Goal: Information Seeking & Learning: Learn about a topic

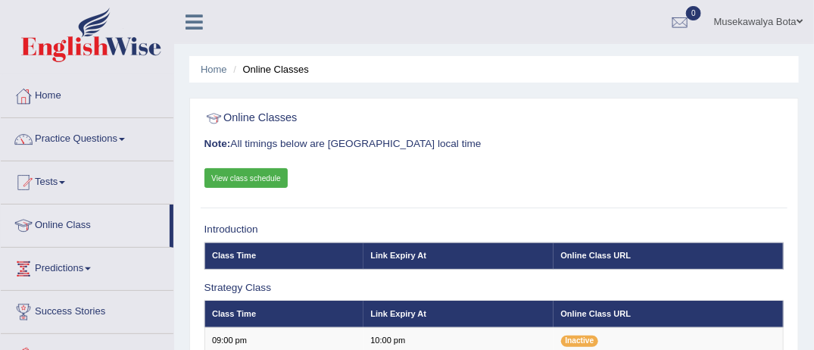
scroll to position [2, 0]
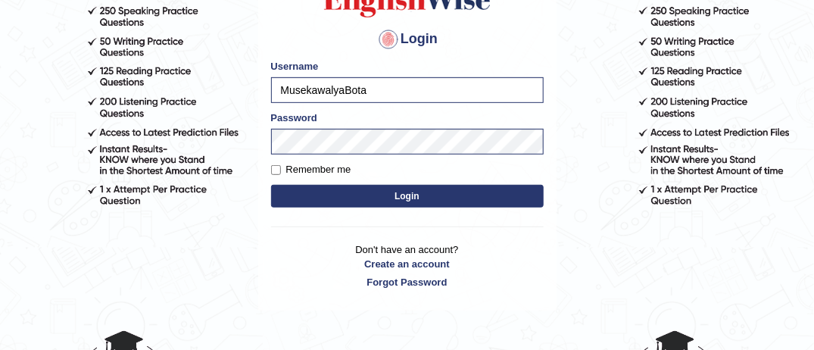
scroll to position [212, 0]
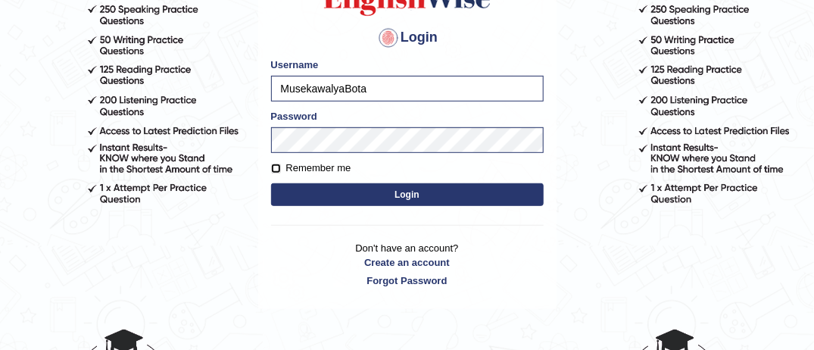
click at [276, 164] on input "Remember me" at bounding box center [276, 169] width 10 height 10
checkbox input "true"
click at [416, 192] on button "Login" at bounding box center [407, 194] width 273 height 23
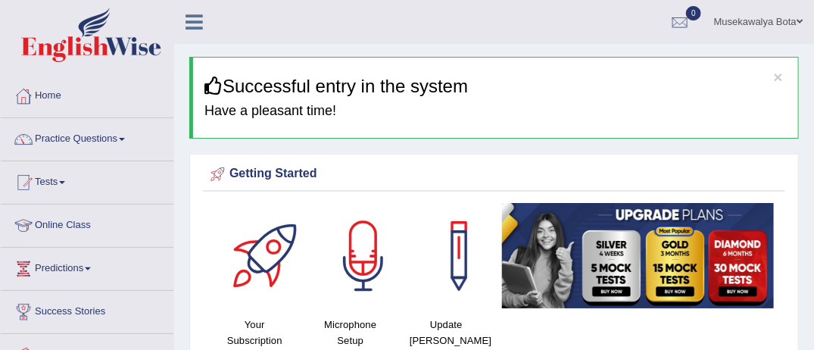
click at [92, 224] on link "Online Class" at bounding box center [87, 223] width 173 height 38
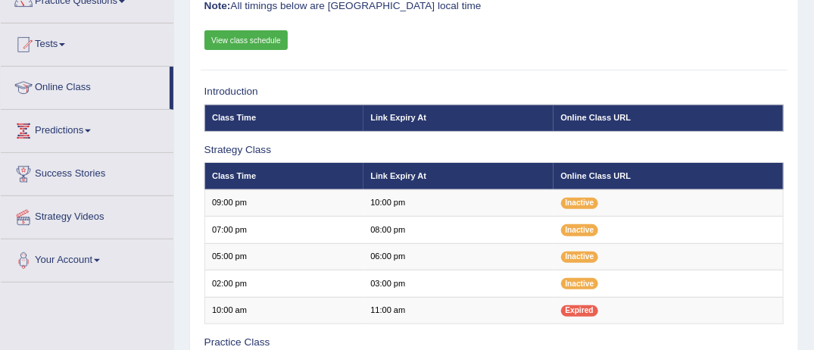
scroll to position [151, 0]
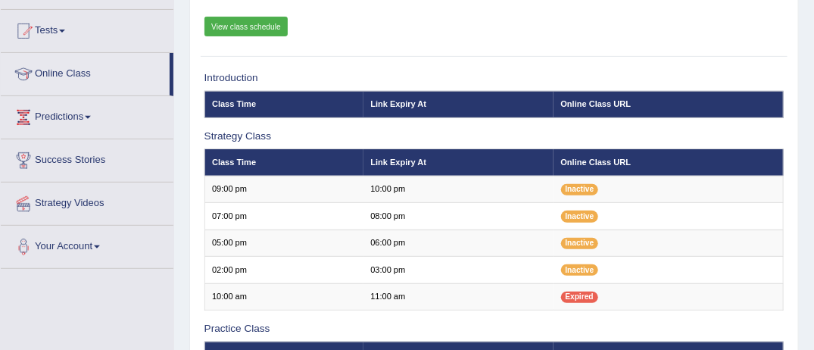
scroll to position [182, 0]
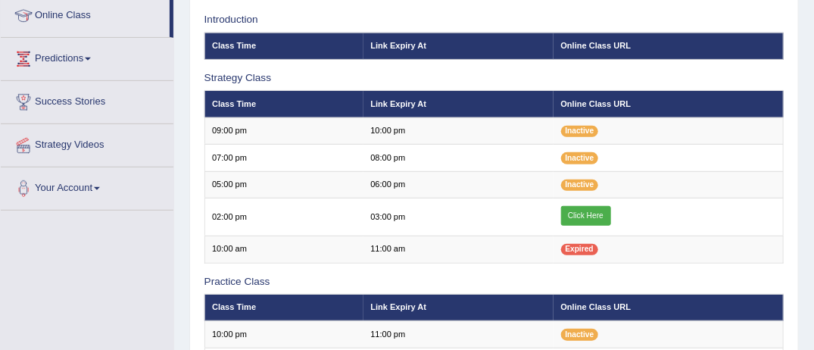
scroll to position [182, 0]
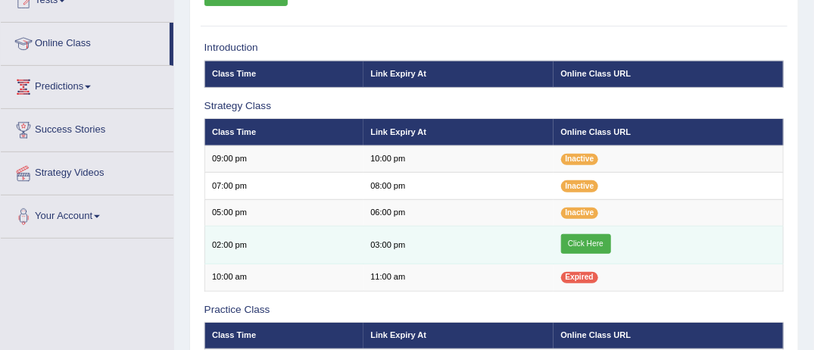
click at [591, 234] on link "Click Here" at bounding box center [586, 244] width 50 height 20
